Goal: Transaction & Acquisition: Book appointment/travel/reservation

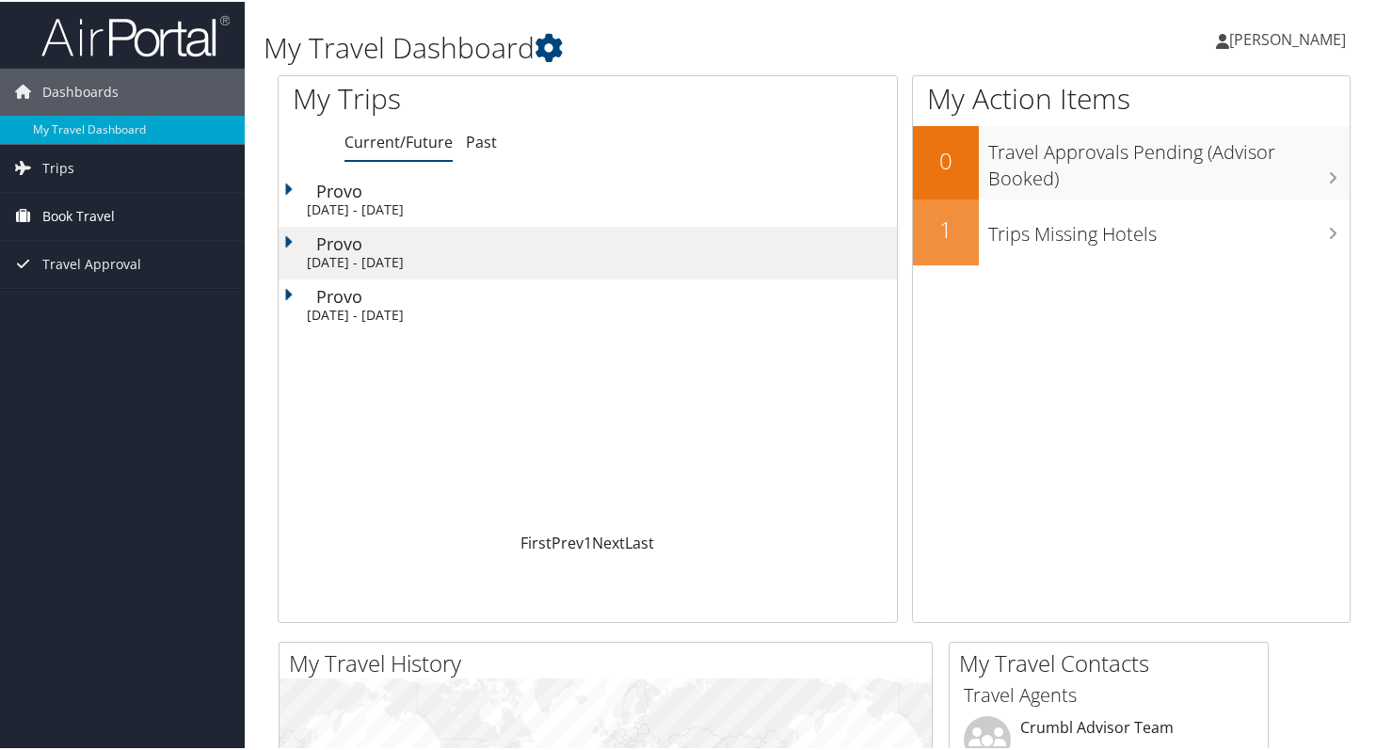
click at [80, 212] on span "Book Travel" at bounding box center [78, 214] width 72 height 47
click at [88, 211] on span "Book Travel" at bounding box center [78, 214] width 72 height 47
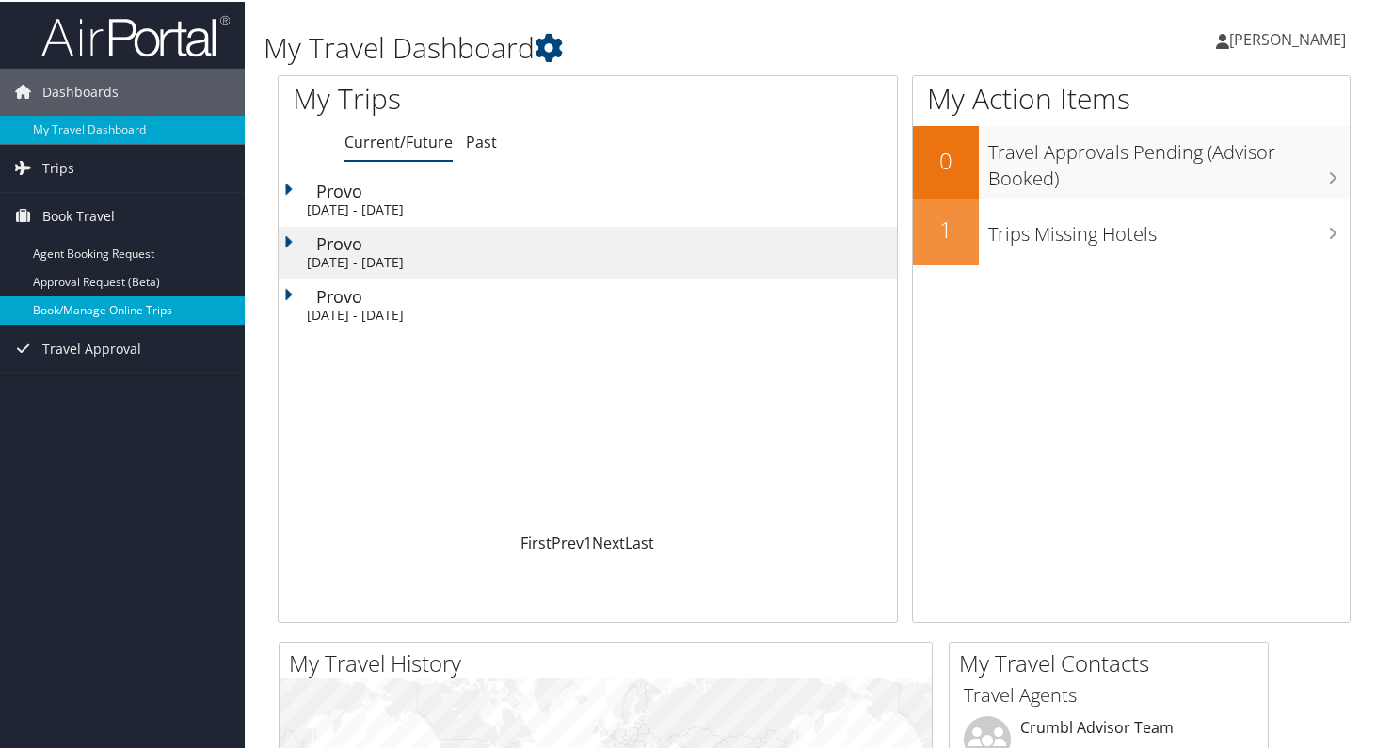
click at [128, 305] on link "Book/Manage Online Trips" at bounding box center [122, 309] width 245 height 28
click at [124, 299] on link "Book/Manage Online Trips" at bounding box center [122, 309] width 245 height 28
click at [132, 308] on link "Book/Manage Online Trips" at bounding box center [122, 309] width 245 height 28
click at [120, 309] on link "Book/Manage Online Trips" at bounding box center [122, 309] width 245 height 28
click at [106, 312] on link "Book/Manage Online Trips" at bounding box center [122, 309] width 245 height 28
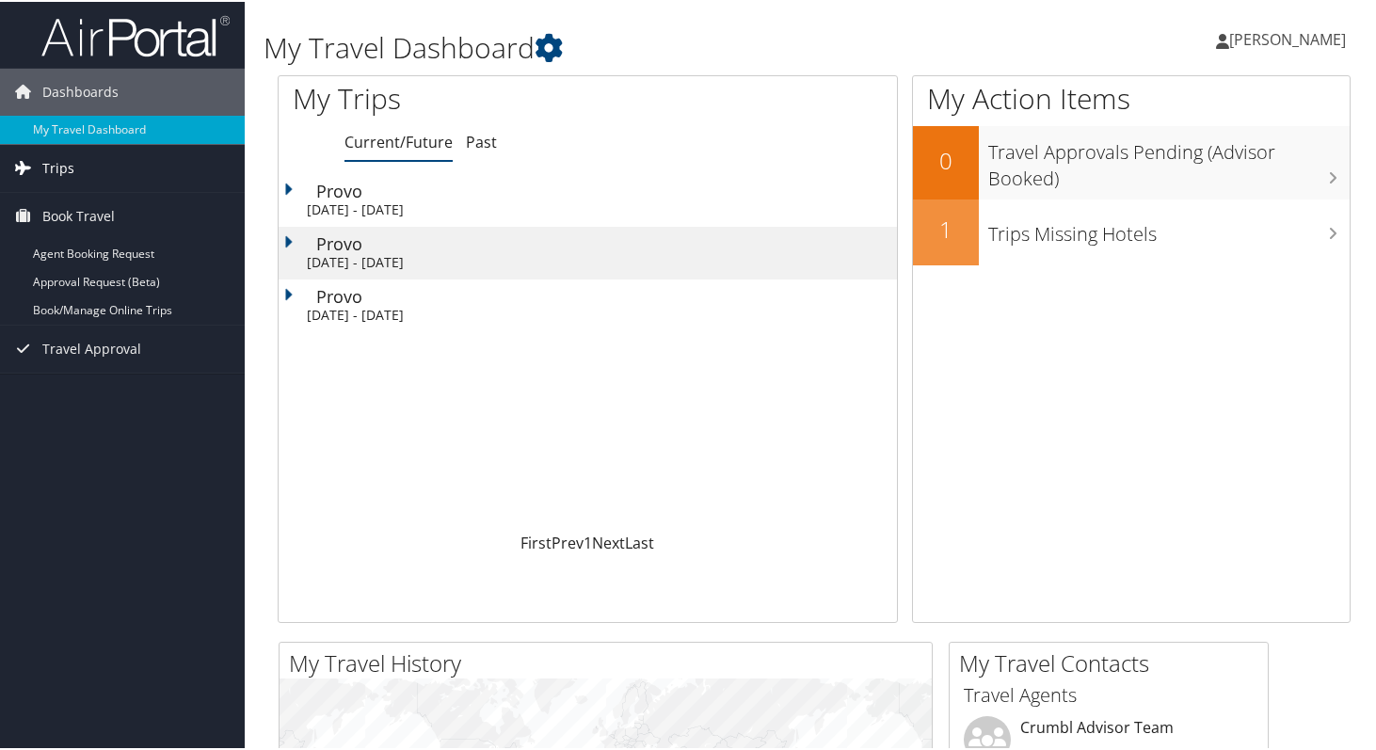
click at [56, 165] on span "Trips" at bounding box center [58, 166] width 32 height 47
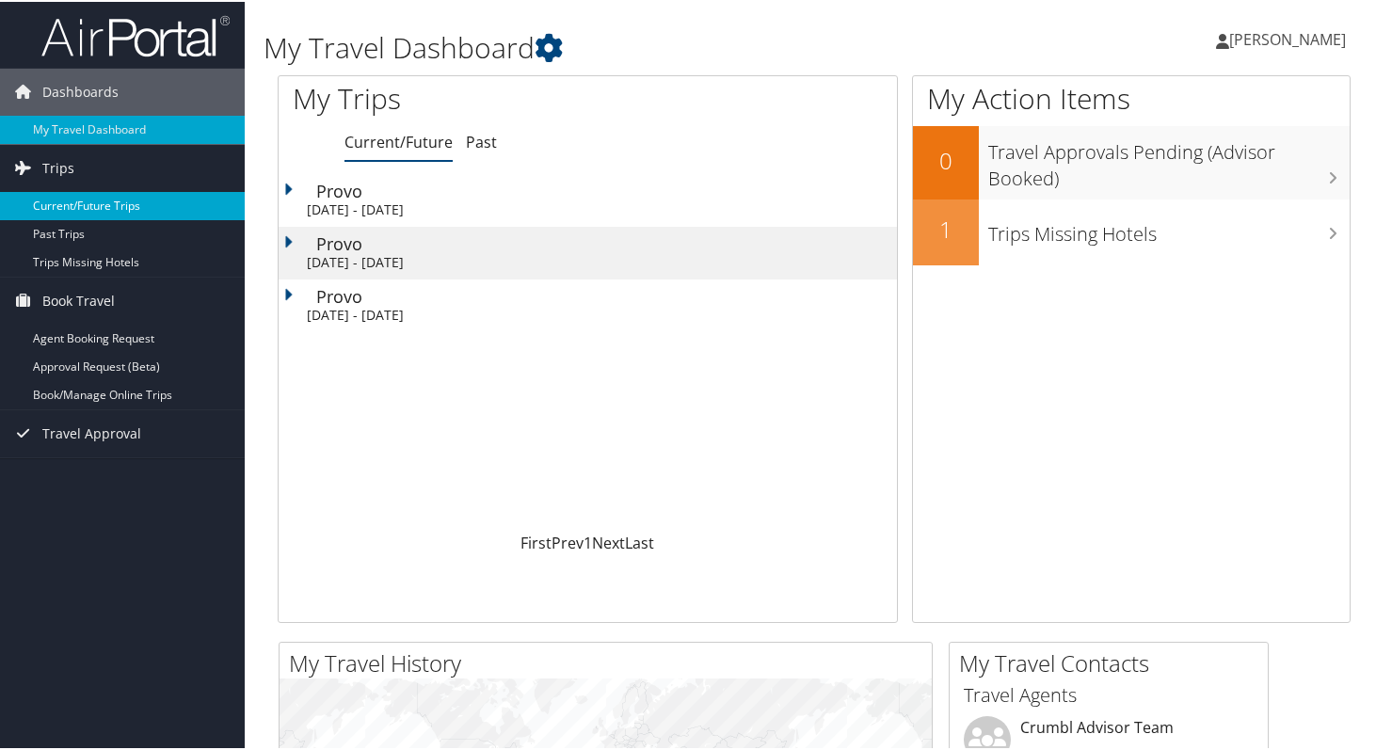
click at [100, 206] on link "Current/Future Trips" at bounding box center [122, 204] width 245 height 28
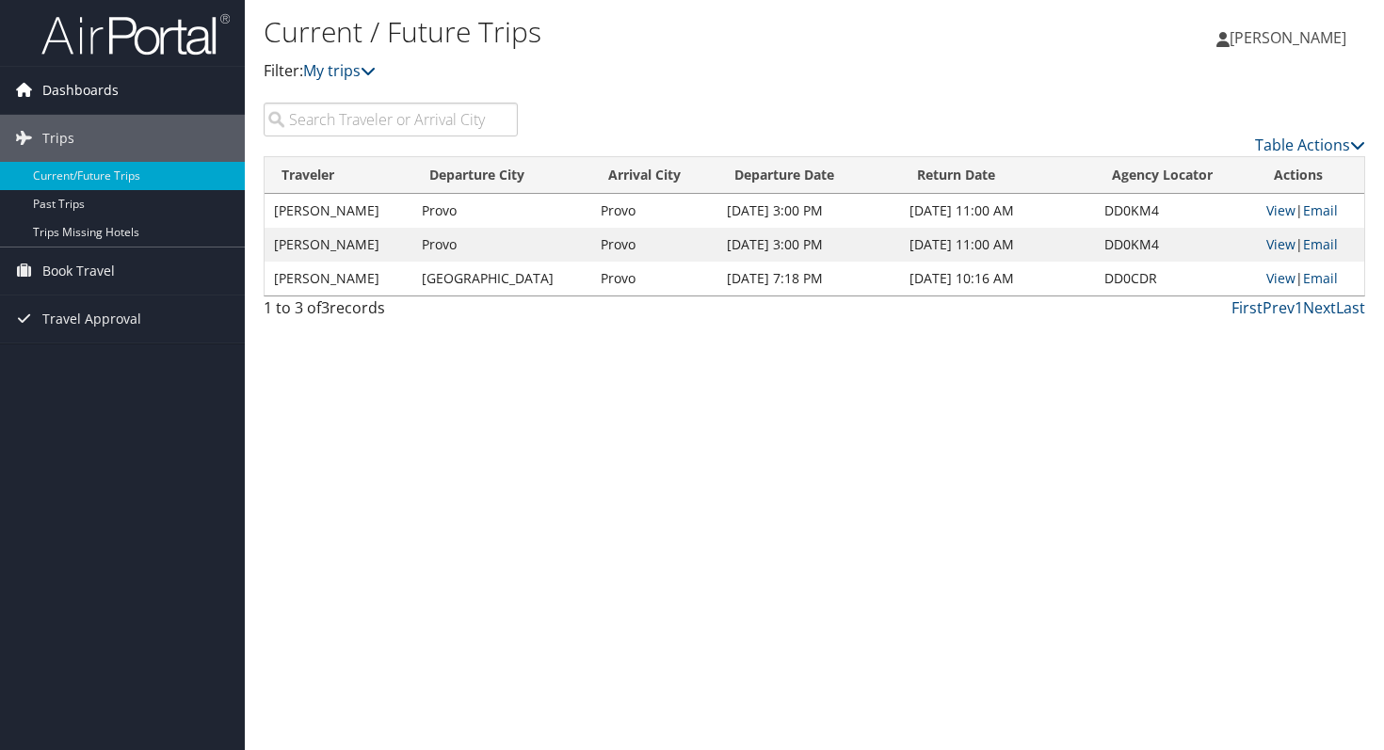
click at [83, 97] on span "Dashboards" at bounding box center [80, 90] width 76 height 47
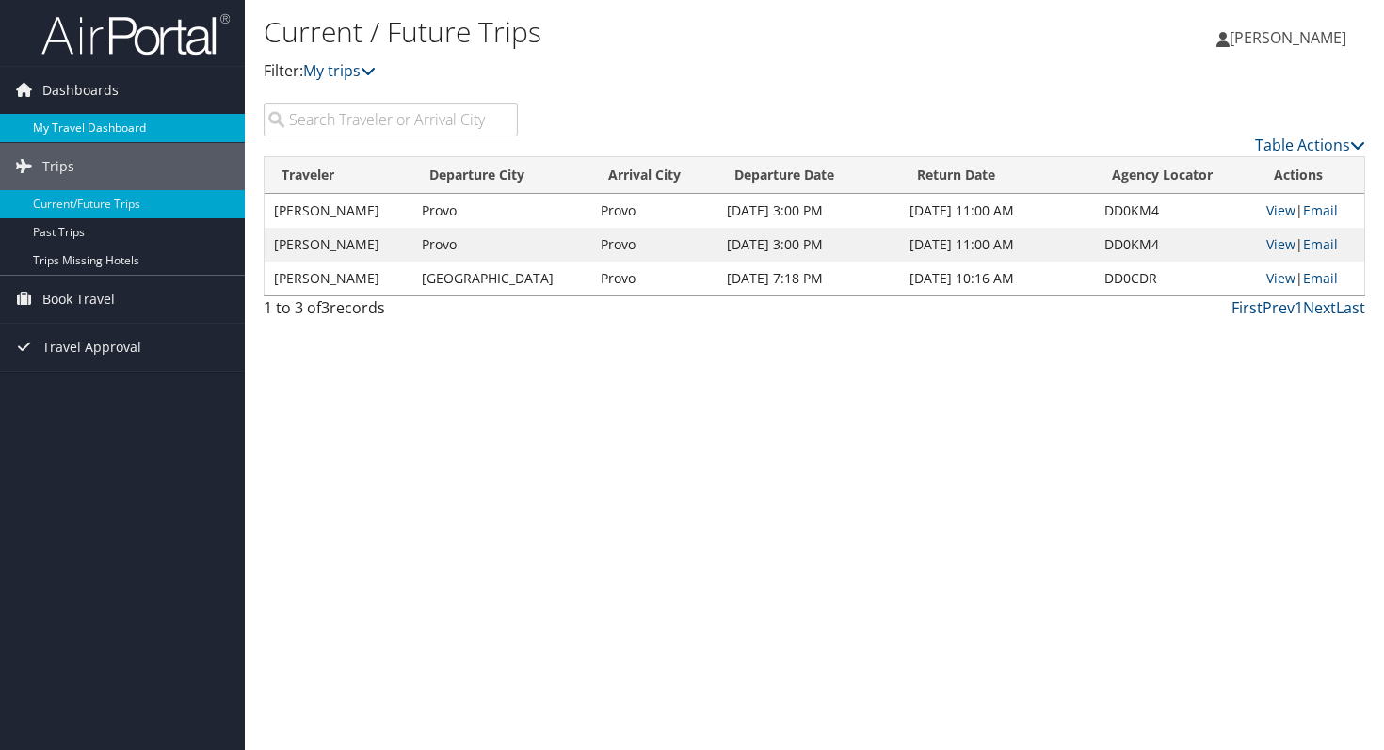
click at [90, 127] on link "My Travel Dashboard" at bounding box center [122, 128] width 245 height 28
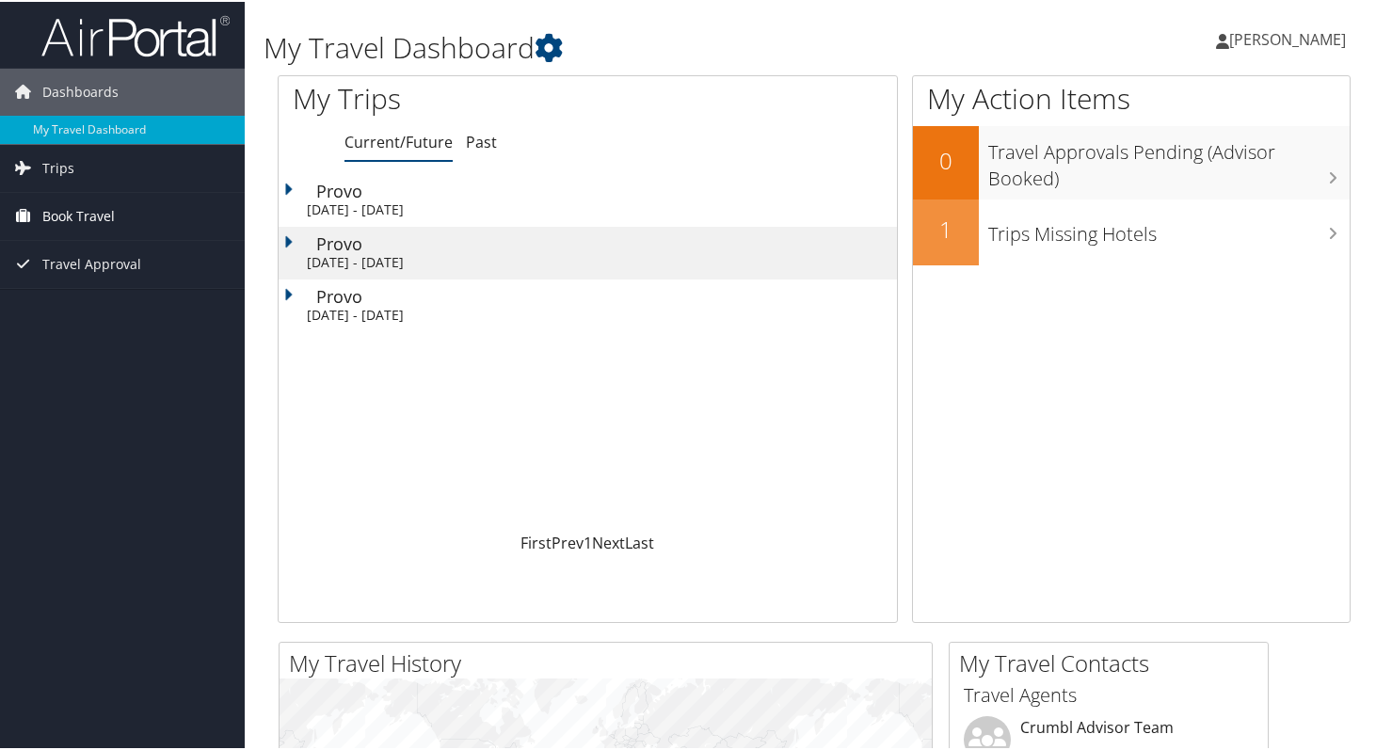
click at [74, 217] on span "Book Travel" at bounding box center [78, 214] width 72 height 47
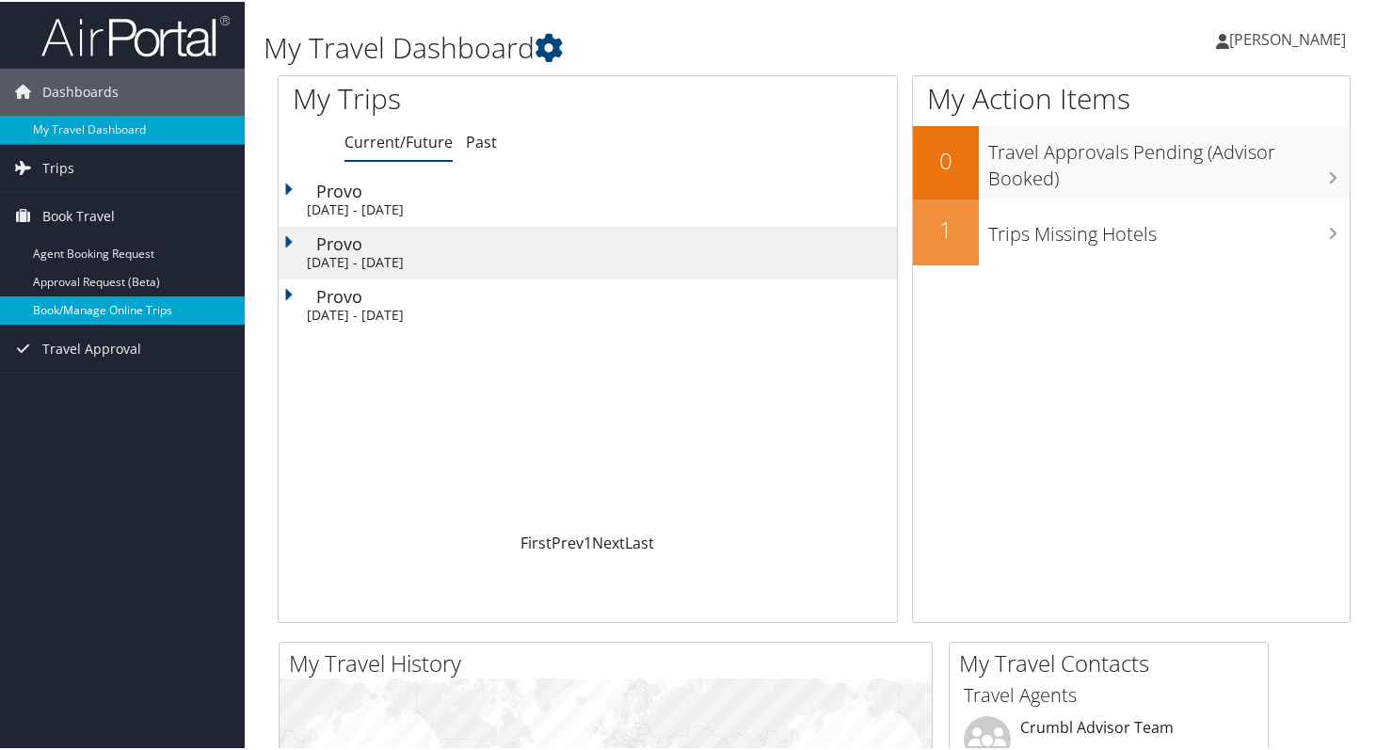
click at [104, 308] on link "Book/Manage Online Trips" at bounding box center [122, 309] width 245 height 28
